Goal: Transaction & Acquisition: Obtain resource

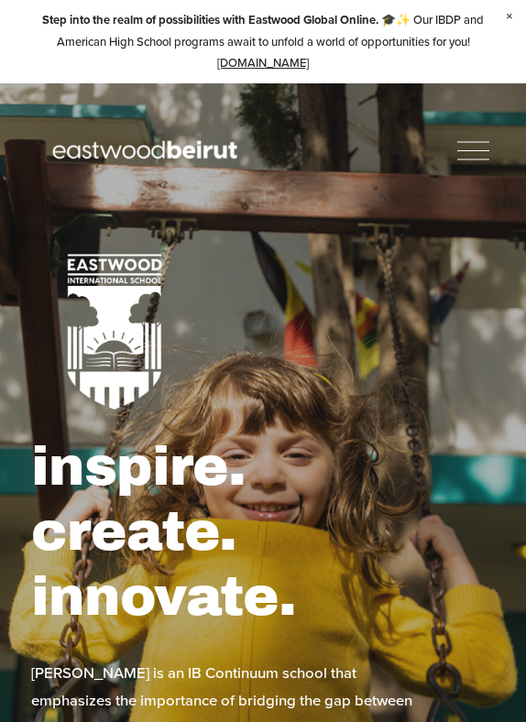
click at [468, 135] on div at bounding box center [473, 151] width 32 height 32
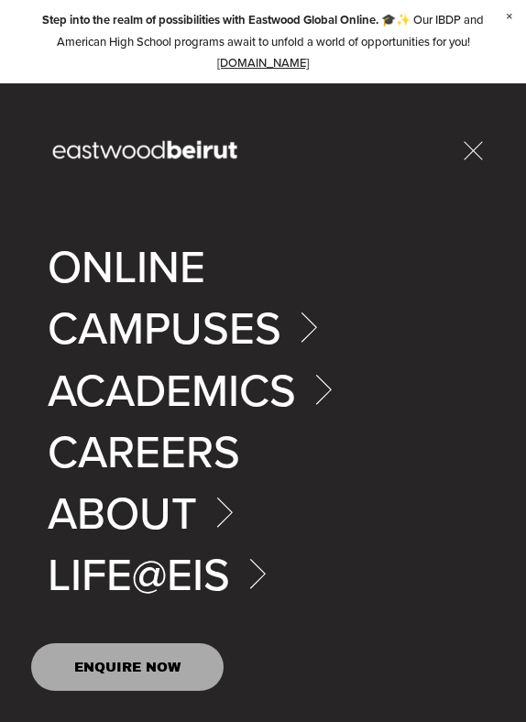
click at [301, 321] on link "Folder: CAMPUSES" at bounding box center [190, 327] width 285 height 45
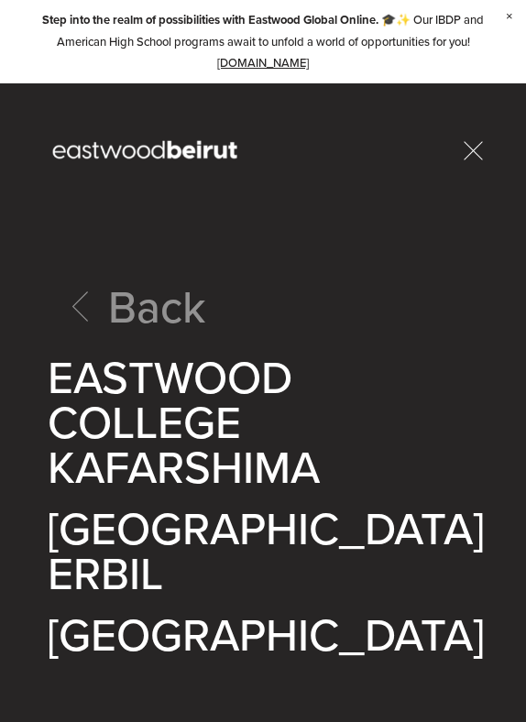
scroll to position [13, 0]
click at [209, 384] on link "EASTWOOD COLLEGE KAFARSHIMA" at bounding box center [263, 422] width 431 height 134
click at [92, 284] on icon at bounding box center [79, 306] width 45 height 45
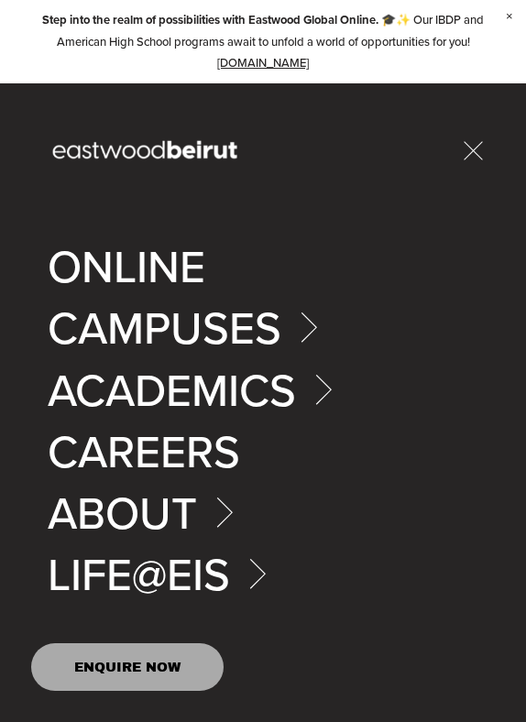
click at [214, 382] on link "Folder: ACADEMICS" at bounding box center [198, 388] width 300 height 45
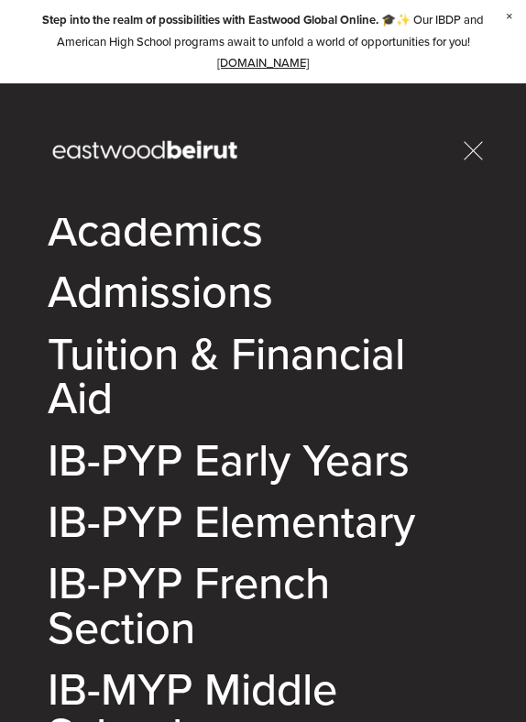
scroll to position [65, 0]
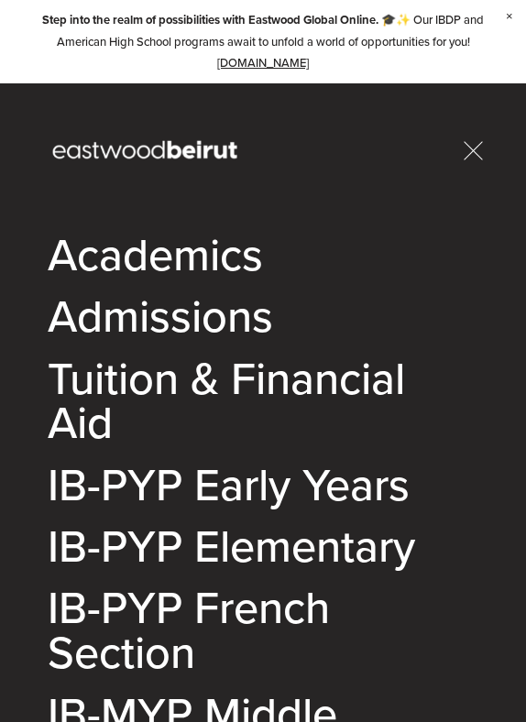
click at [239, 377] on link "Tuition & Financial Aid" at bounding box center [263, 400] width 431 height 90
type input "*****"
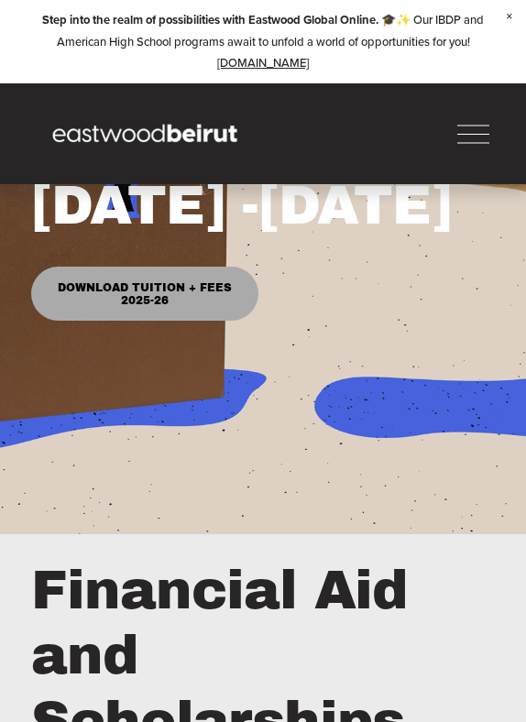
scroll to position [212, 0]
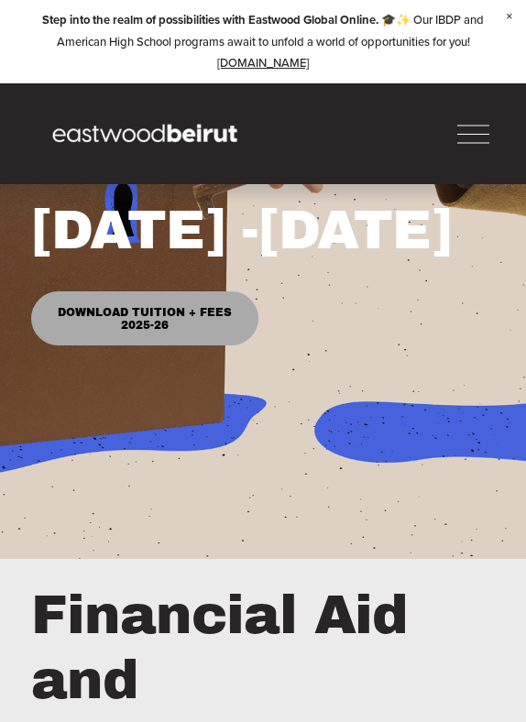
click at [209, 322] on link "Download Tuition + Fees 2025-26" at bounding box center [144, 318] width 226 height 54
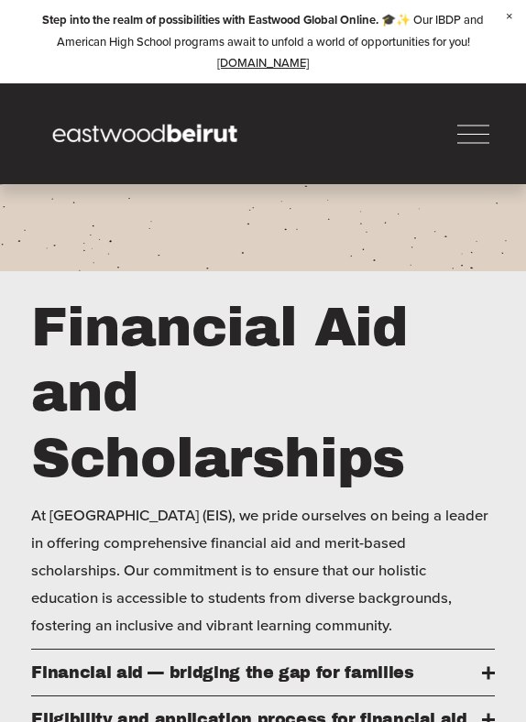
scroll to position [473, 0]
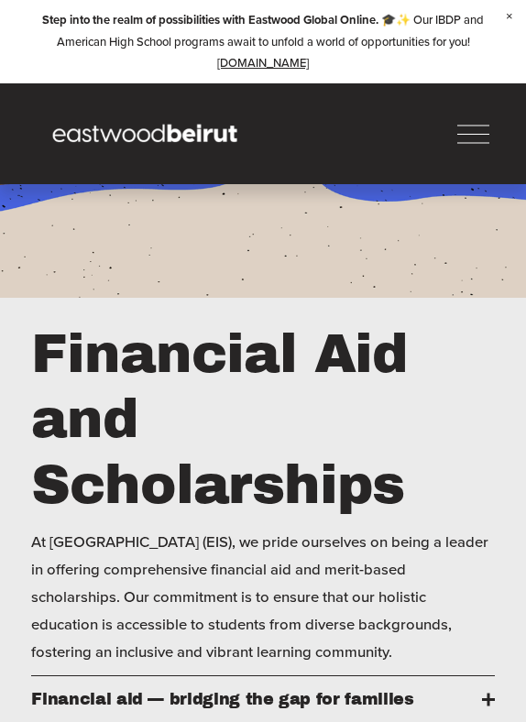
click at [469, 130] on div at bounding box center [473, 134] width 32 height 32
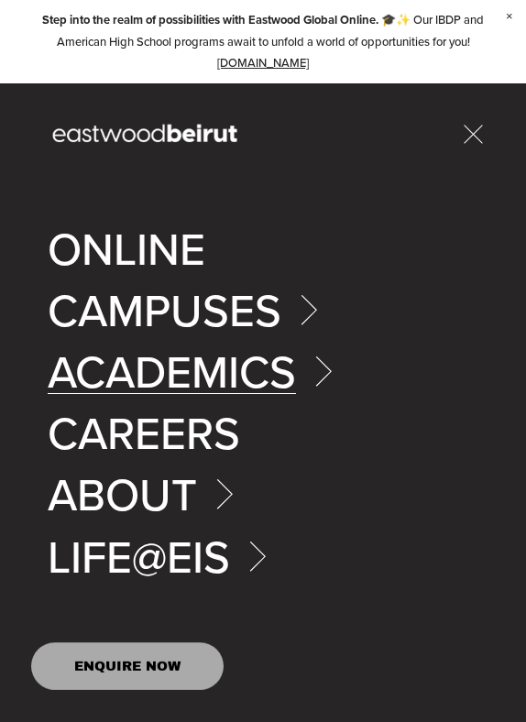
click at [311, 368] on link "Folder: ACADEMICS" at bounding box center [198, 371] width 300 height 45
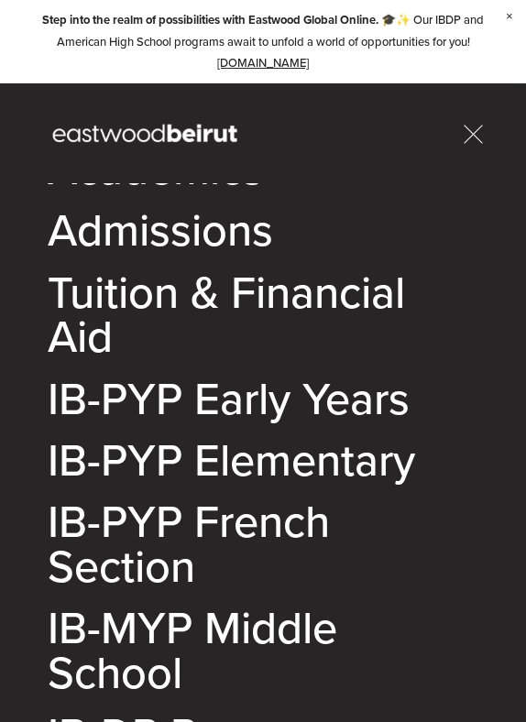
scroll to position [115, 0]
